Goal: Task Accomplishment & Management: Manage account settings

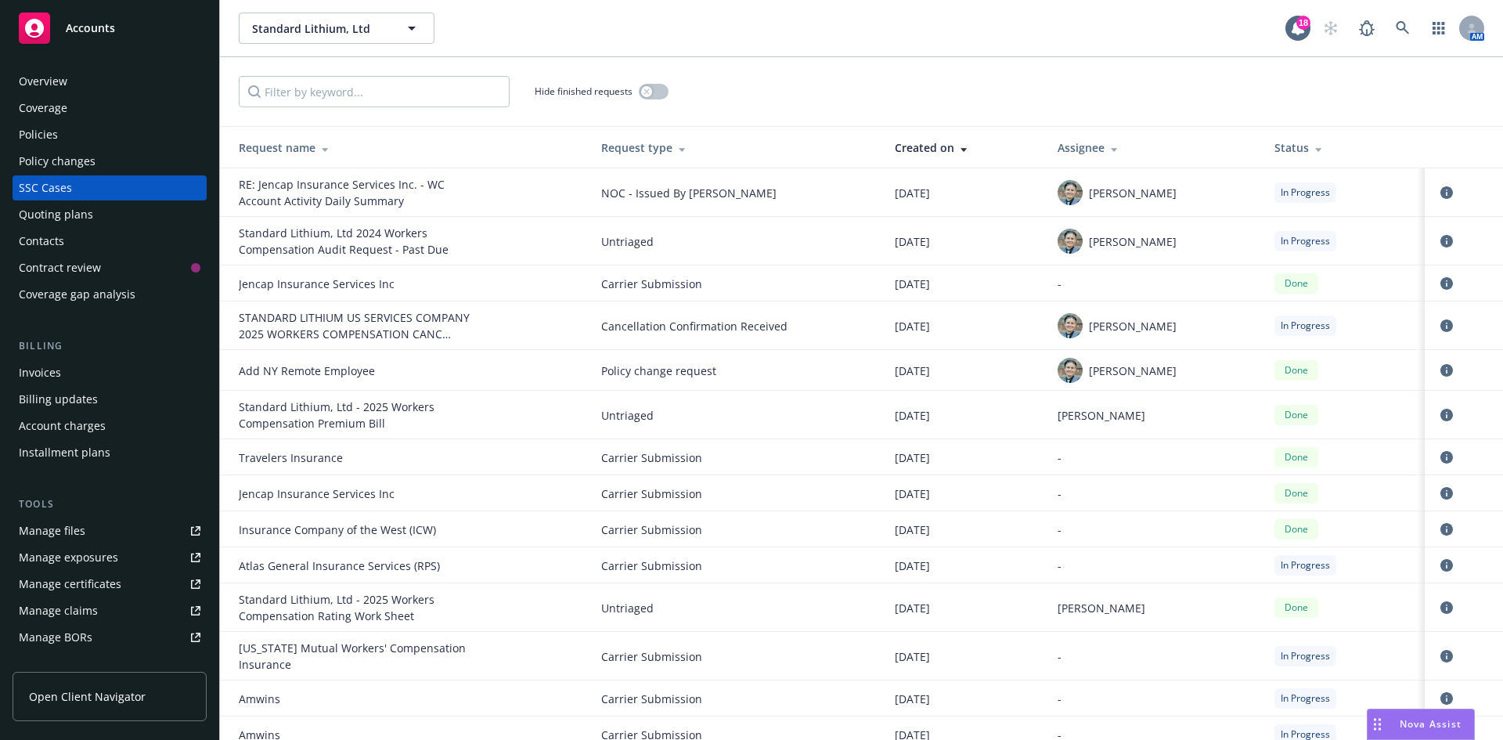
click at [94, 186] on div "SSC Cases" at bounding box center [110, 187] width 182 height 25
click at [1441, 192] on icon "circleInformation" at bounding box center [1447, 192] width 13 height 13
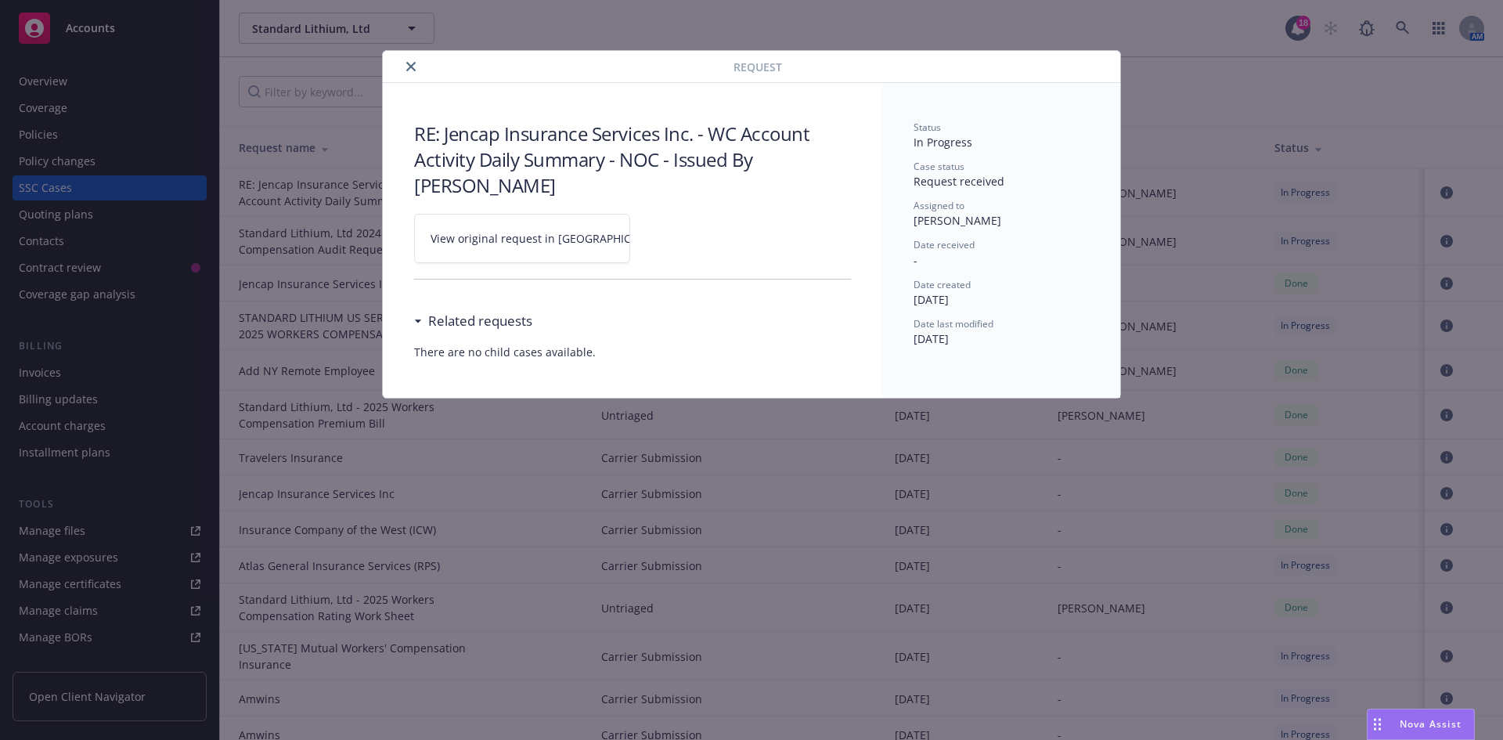
click at [507, 230] on span "View original request in SSC" at bounding box center [549, 238] width 237 height 16
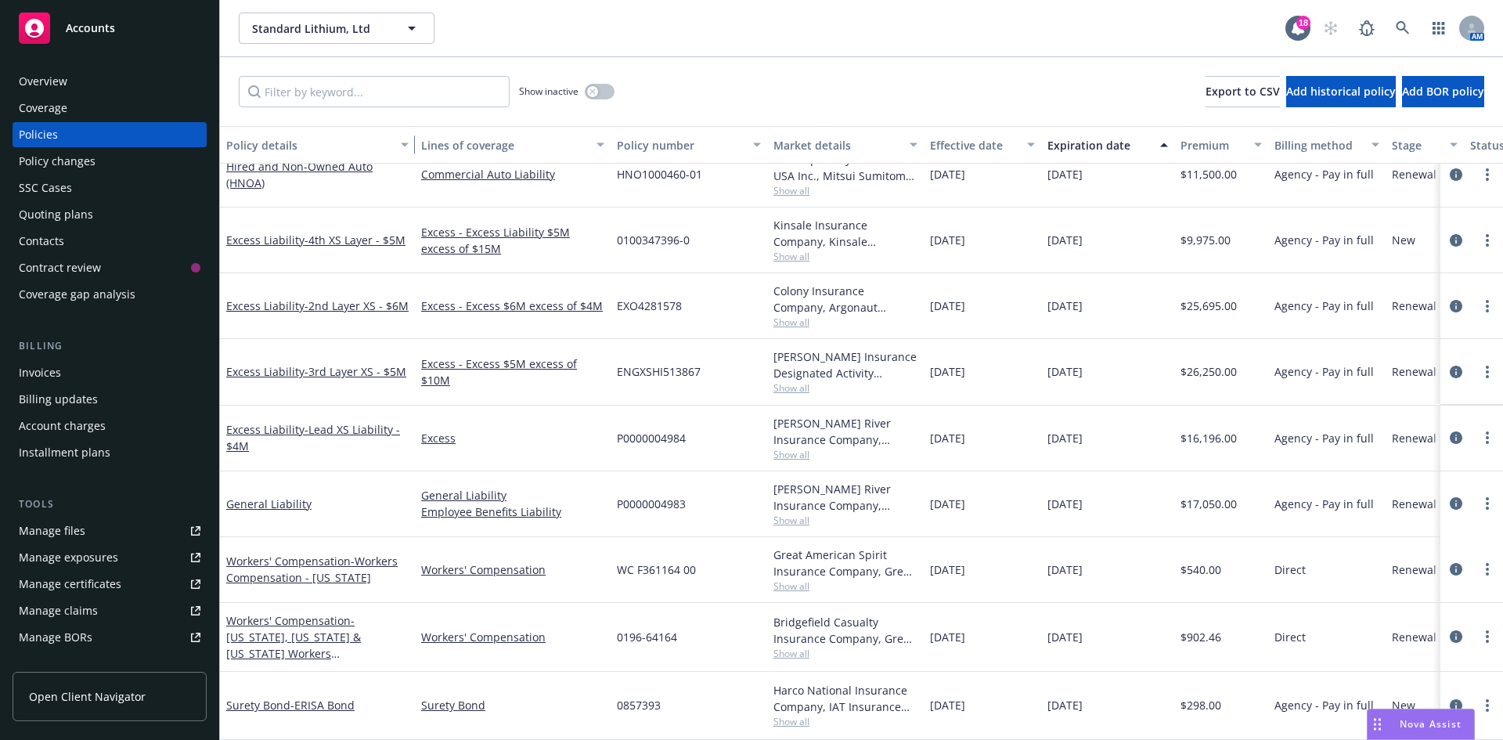
scroll to position [164, 0]
drag, startPoint x: 336, startPoint y: 140, endPoint x: 418, endPoint y: 149, distance: 82.7
click at [416, 149] on div "button" at bounding box center [412, 145] width 8 height 36
click at [306, 554] on link "Workers' Compensation - Workers Compensation - New York" at bounding box center [311, 569] width 171 height 31
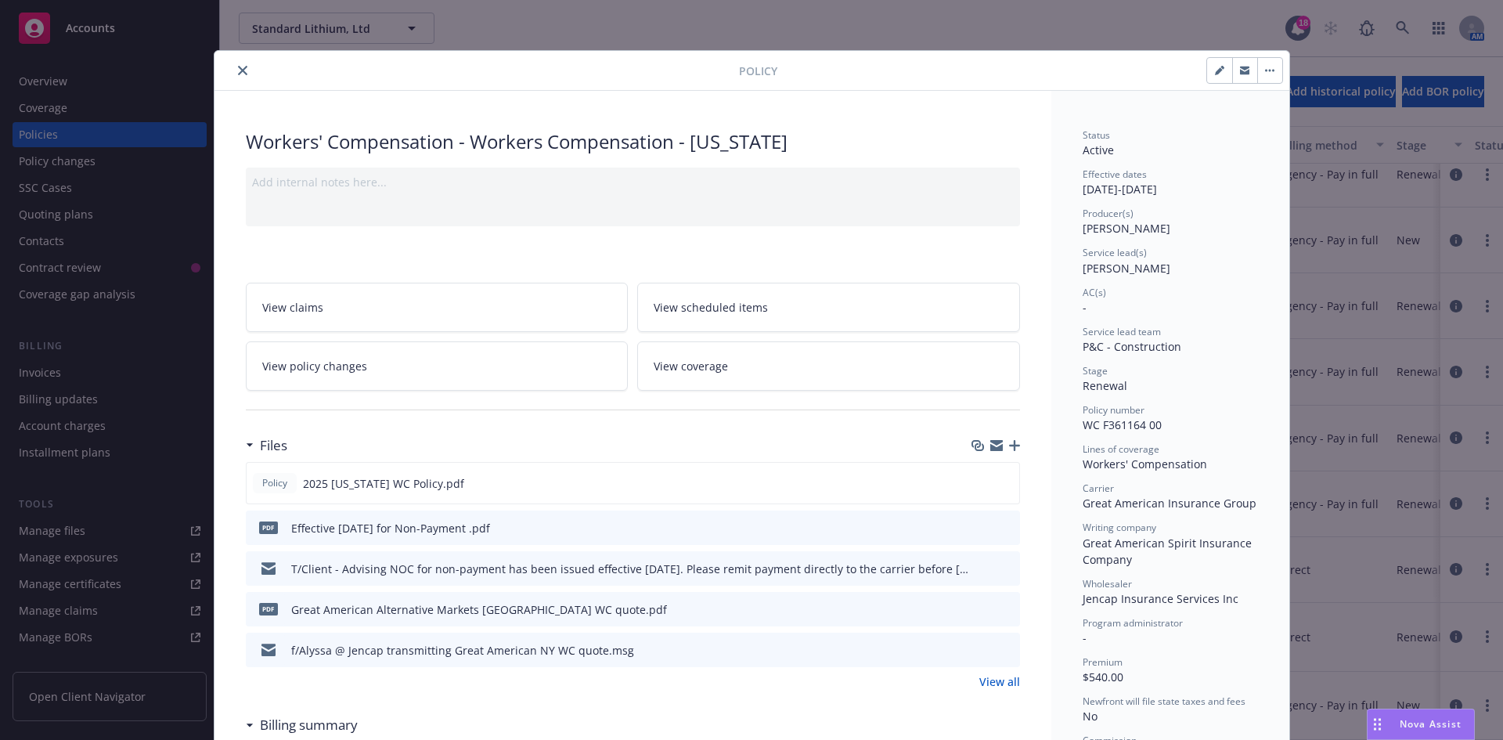
click at [240, 68] on icon "close" at bounding box center [242, 70] width 9 height 9
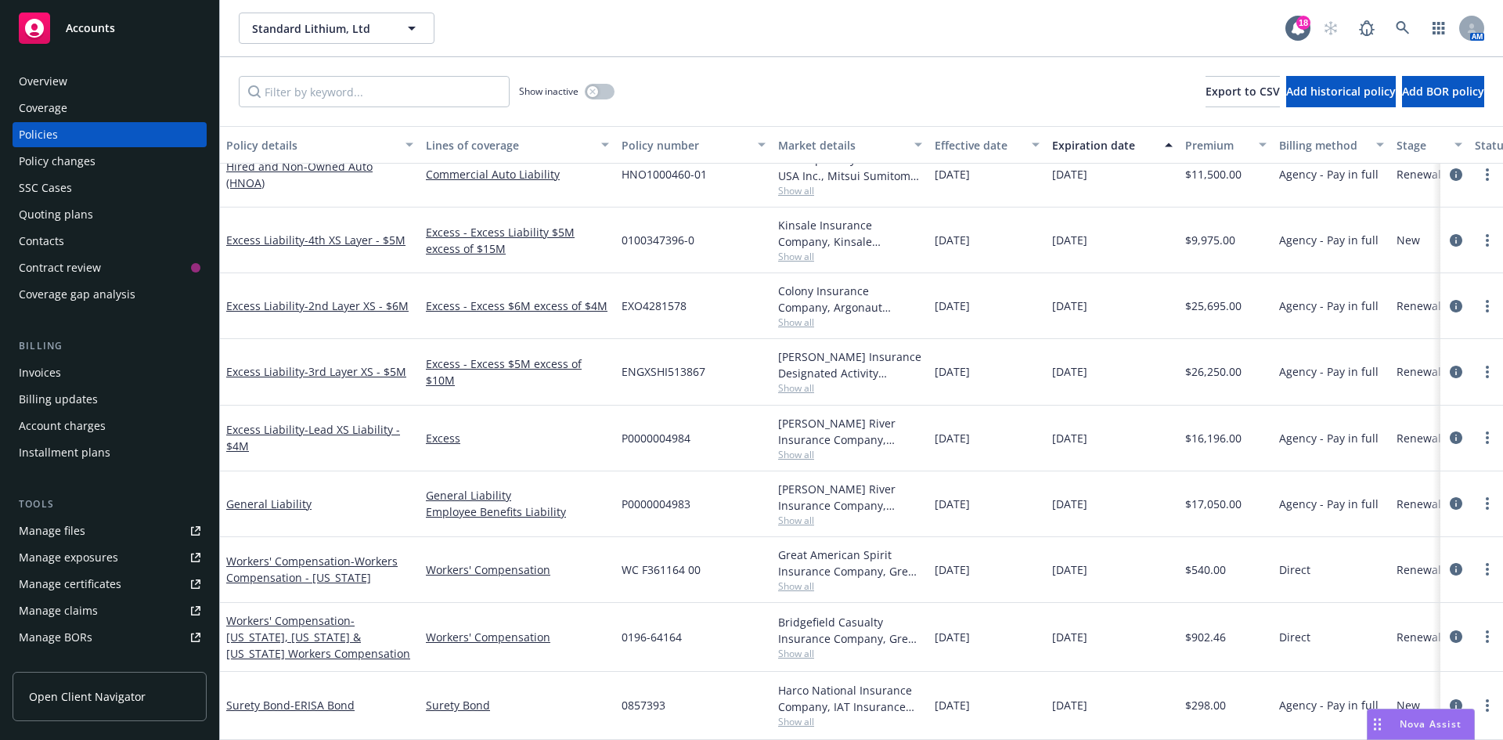
click at [117, 175] on div "SSC Cases" at bounding box center [110, 187] width 182 height 25
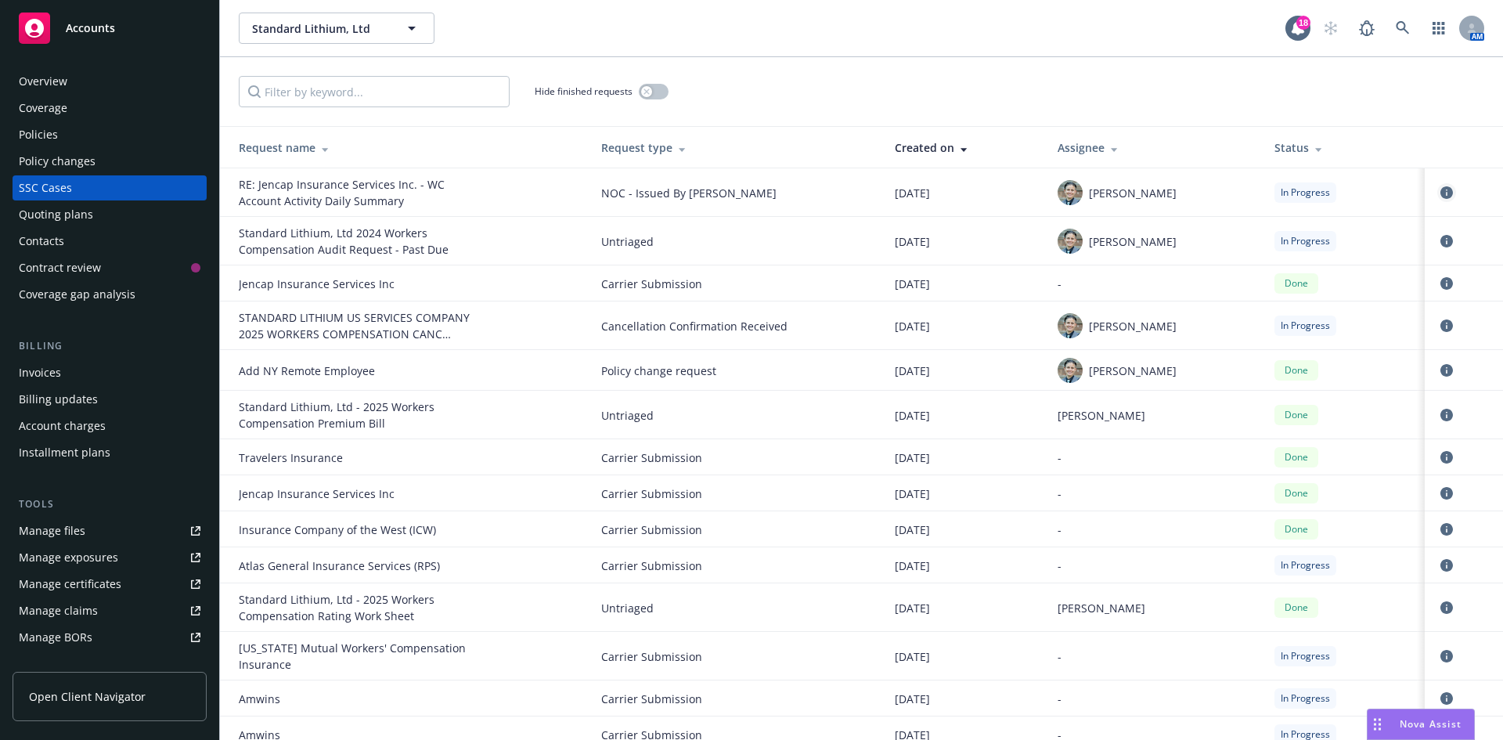
click at [1441, 188] on icon "circleInformation" at bounding box center [1447, 192] width 13 height 13
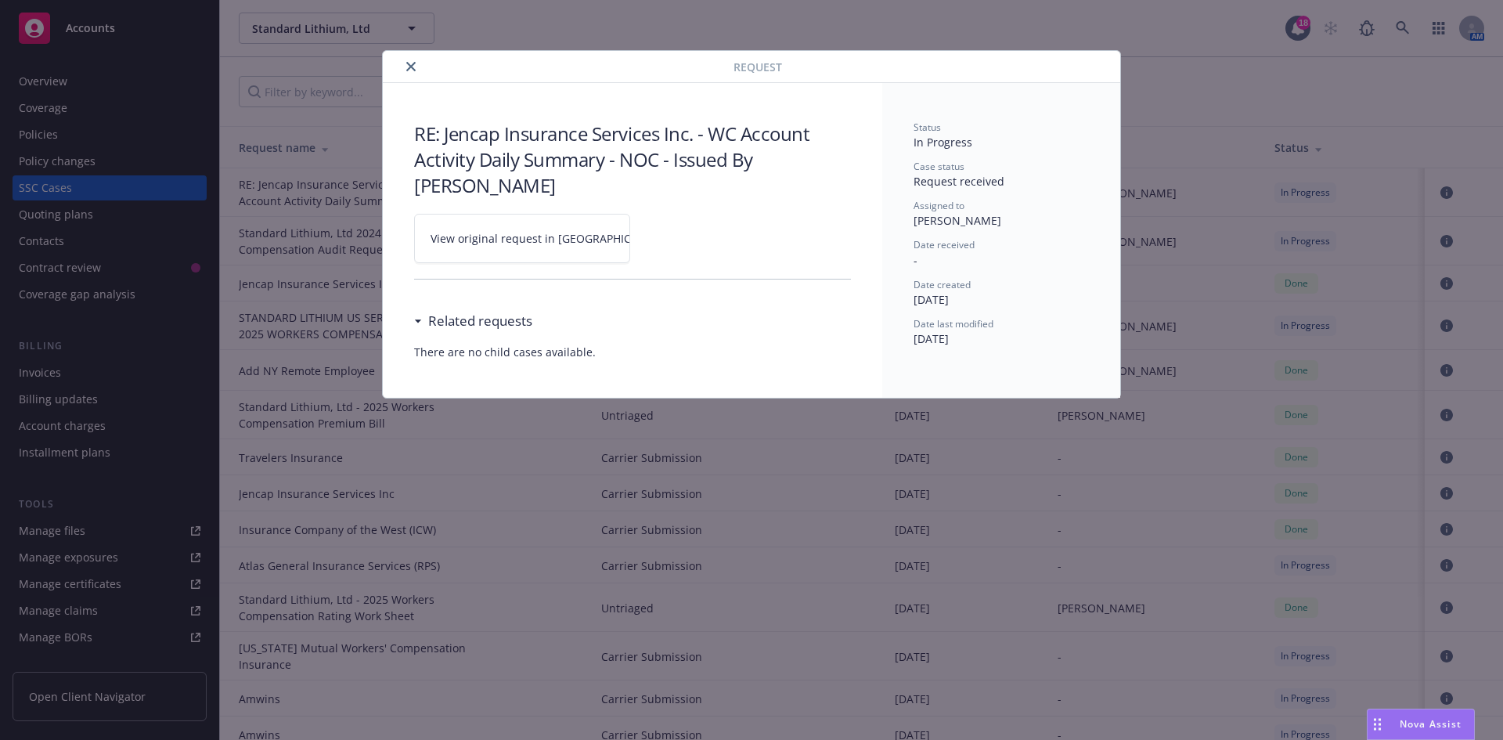
click at [579, 216] on link "View original request in SSC" at bounding box center [522, 238] width 216 height 49
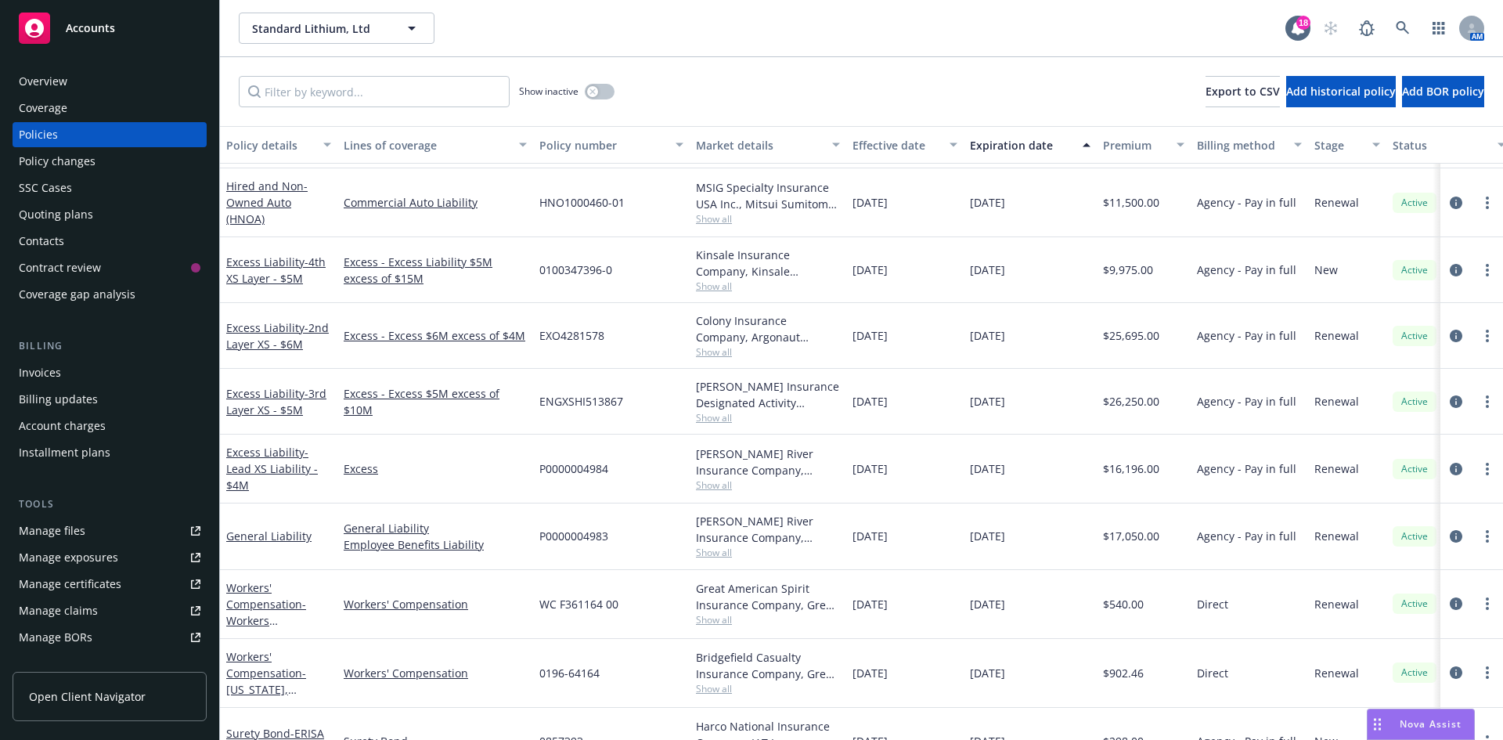
scroll to position [157, 0]
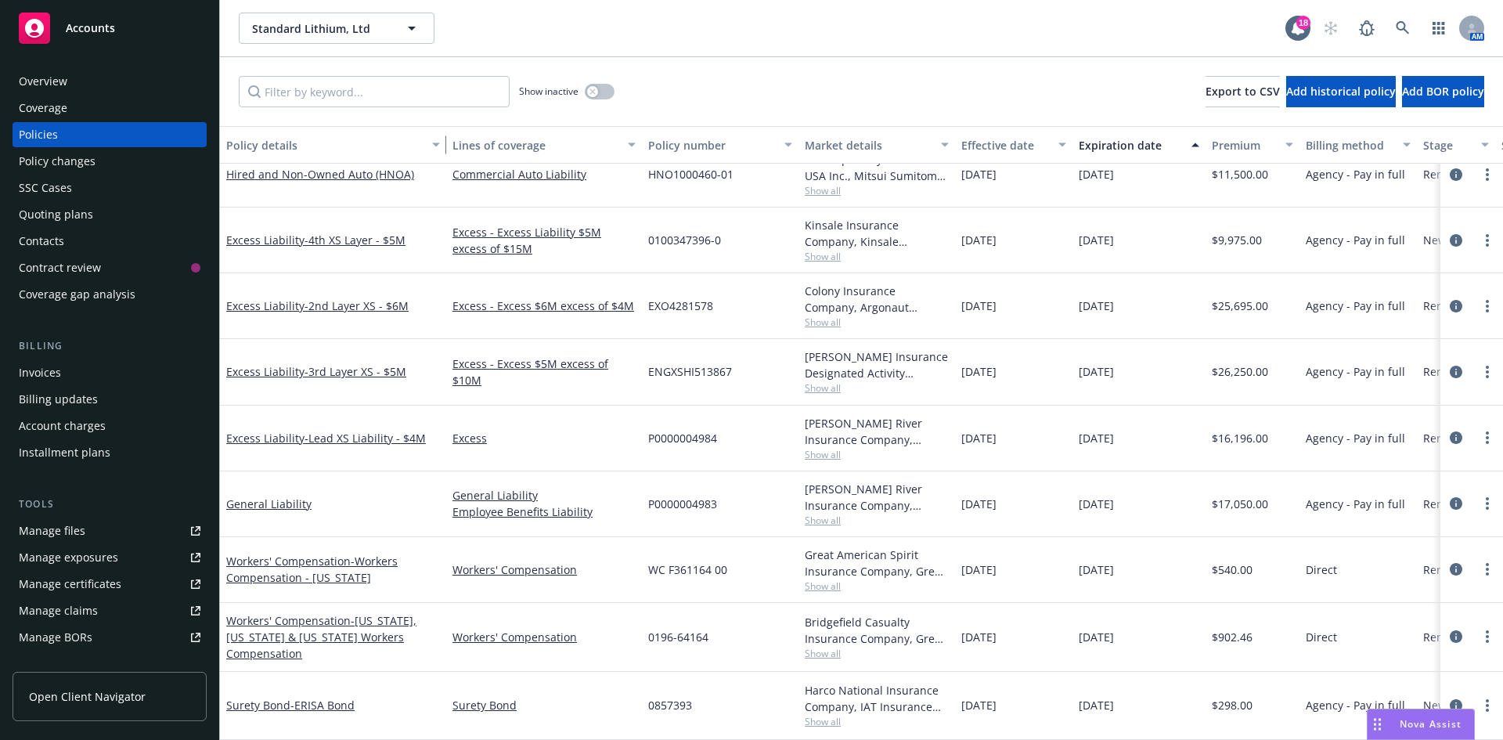
drag, startPoint x: 331, startPoint y: 144, endPoint x: 440, endPoint y: 153, distance: 109.2
click at [440, 153] on div "button" at bounding box center [439, 145] width 8 height 36
click at [276, 577] on span "- Workers Compensation - New York" at bounding box center [311, 569] width 171 height 31
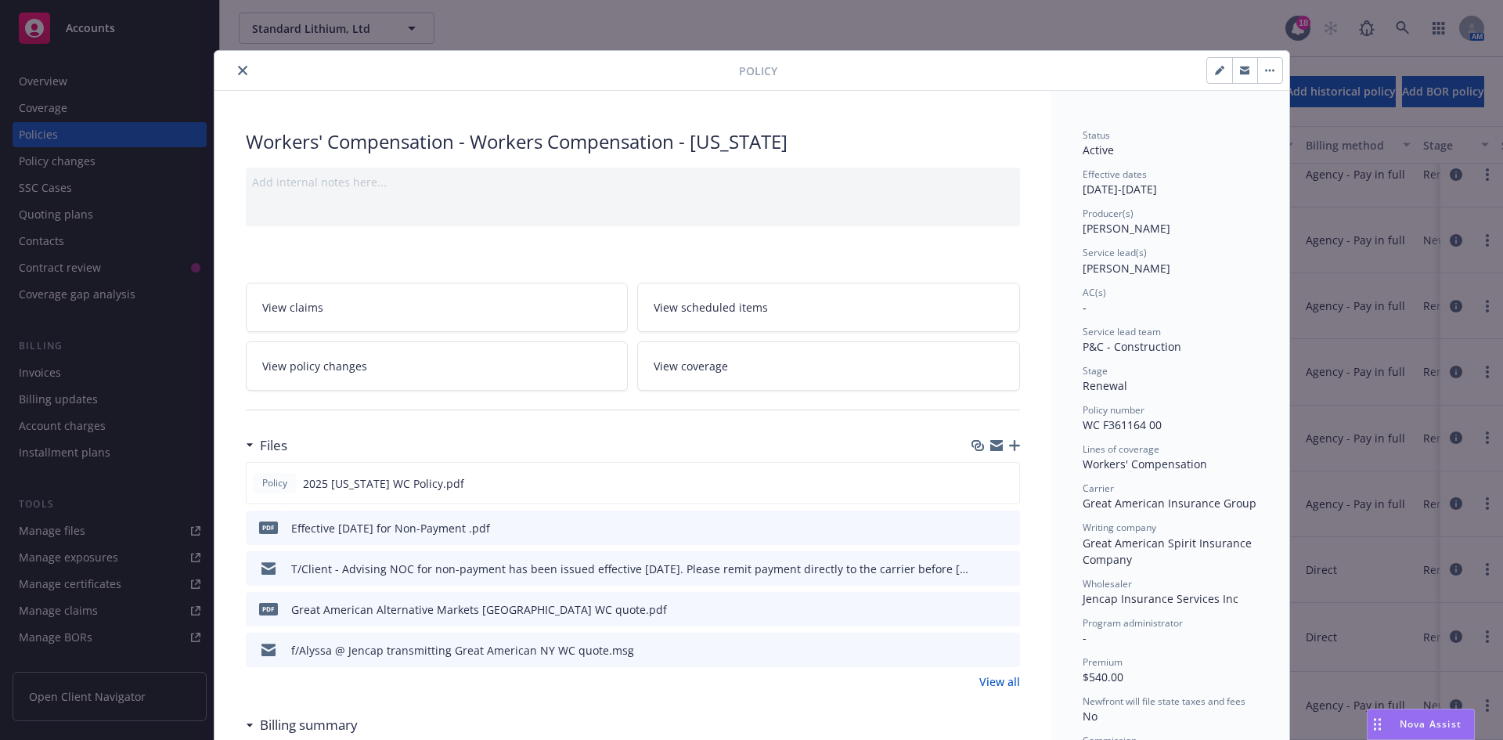
click at [240, 76] on button "close" at bounding box center [242, 70] width 19 height 19
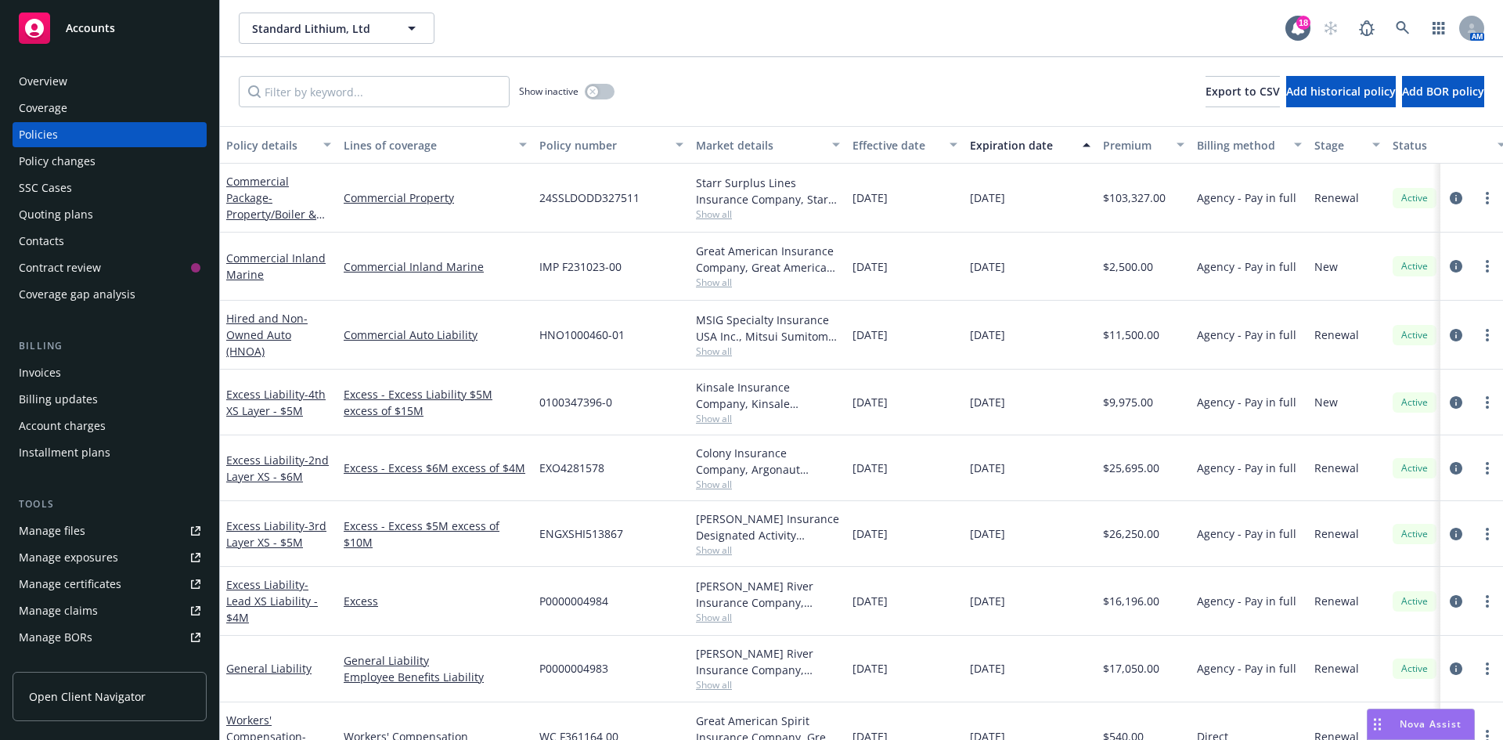
click at [67, 528] on div "Manage files" at bounding box center [52, 530] width 67 height 25
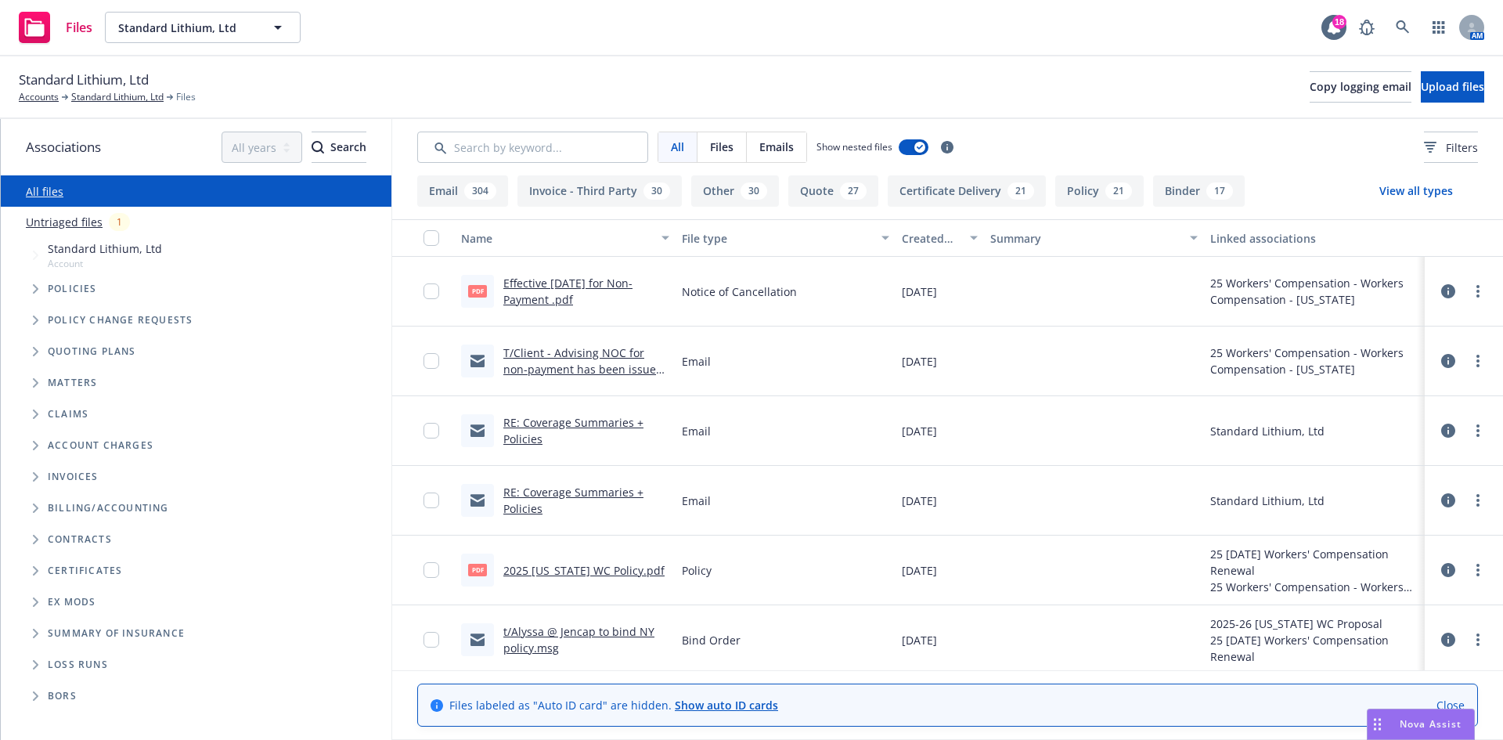
click at [423, 359] on div at bounding box center [423, 361] width 63 height 70
click at [430, 359] on input "checkbox" at bounding box center [432, 361] width 16 height 16
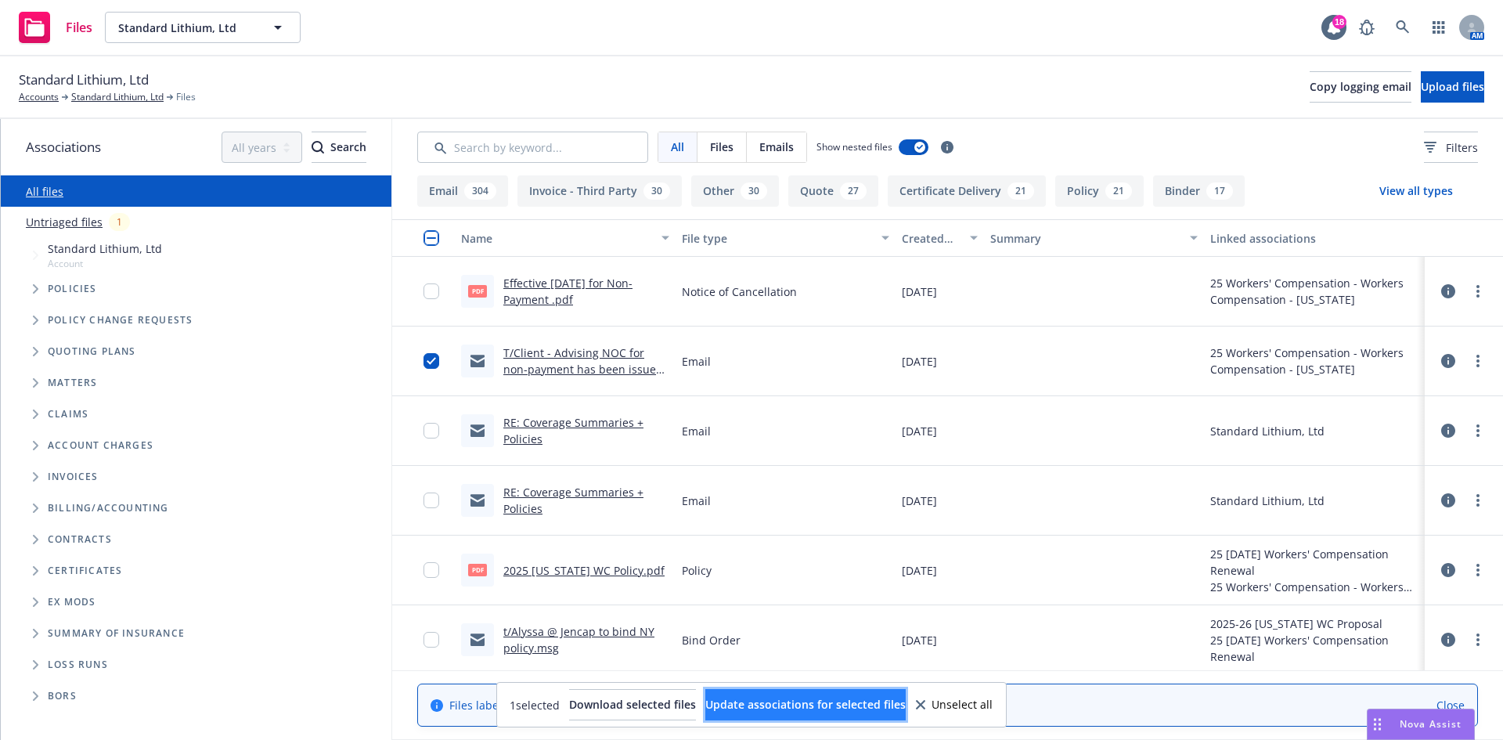
click at [860, 712] on button "Update associations for selected files" at bounding box center [805, 704] width 200 height 31
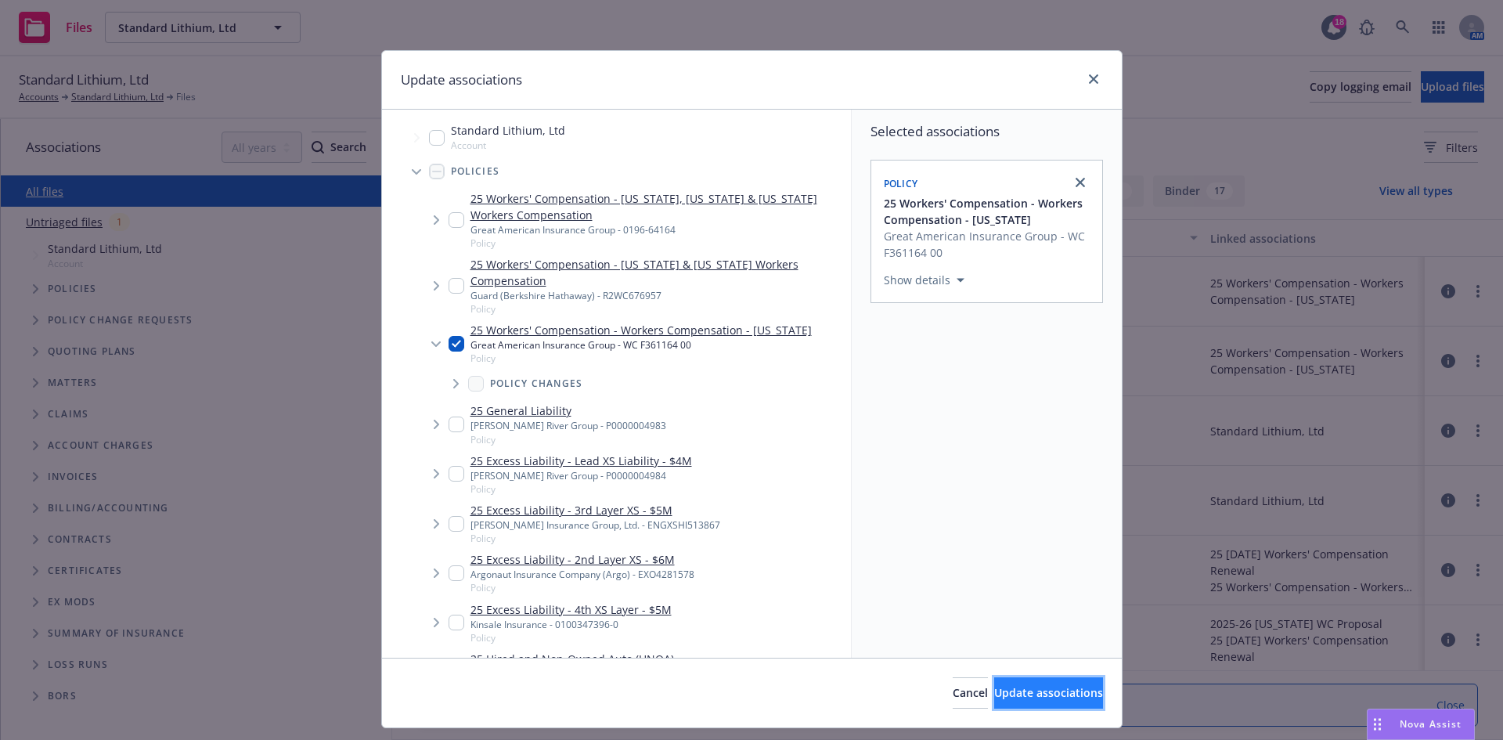
click at [994, 702] on button "Update associations" at bounding box center [1048, 692] width 109 height 31
